Goal: Task Accomplishment & Management: Use online tool/utility

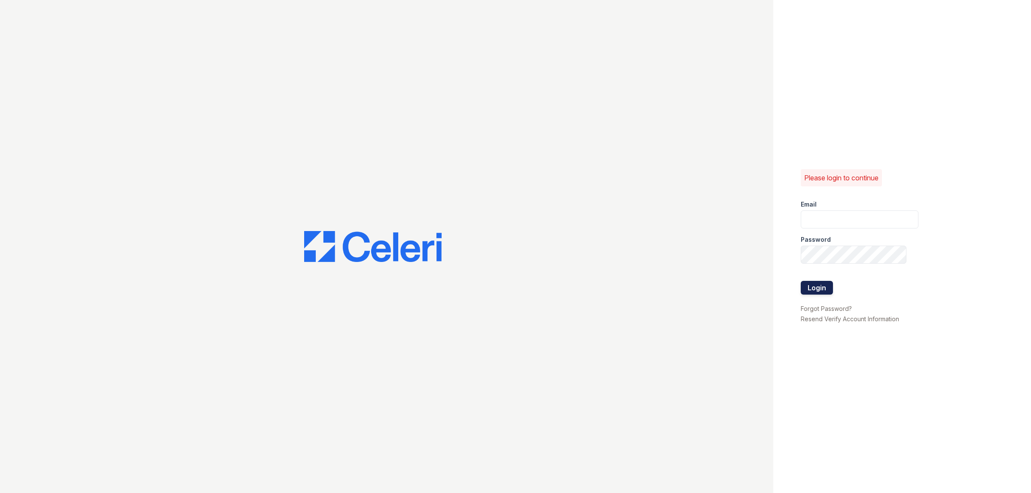
type input "[EMAIL_ADDRESS][DOMAIN_NAME]"
click at [816, 285] on button "Login" at bounding box center [817, 288] width 32 height 14
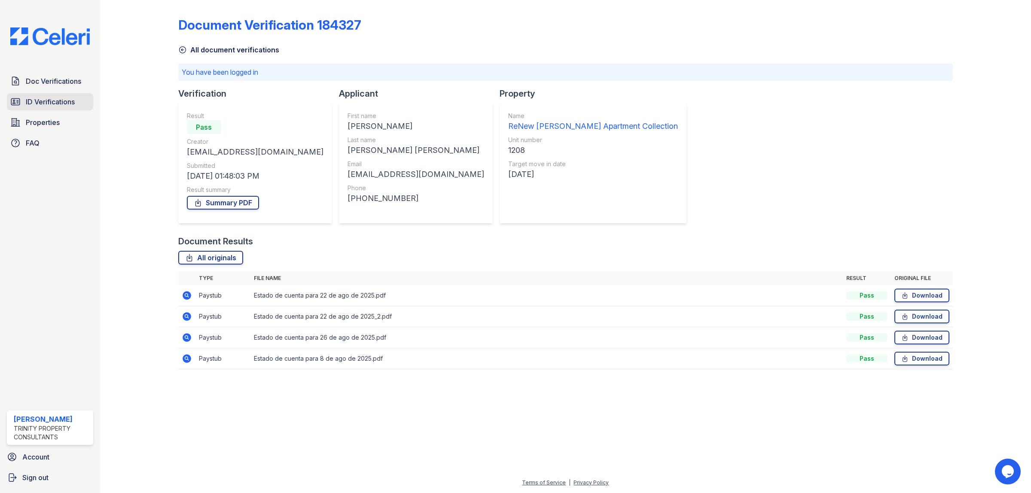
click at [70, 105] on span "ID Verifications" at bounding box center [50, 102] width 49 height 10
